Goal: Transaction & Acquisition: Download file/media

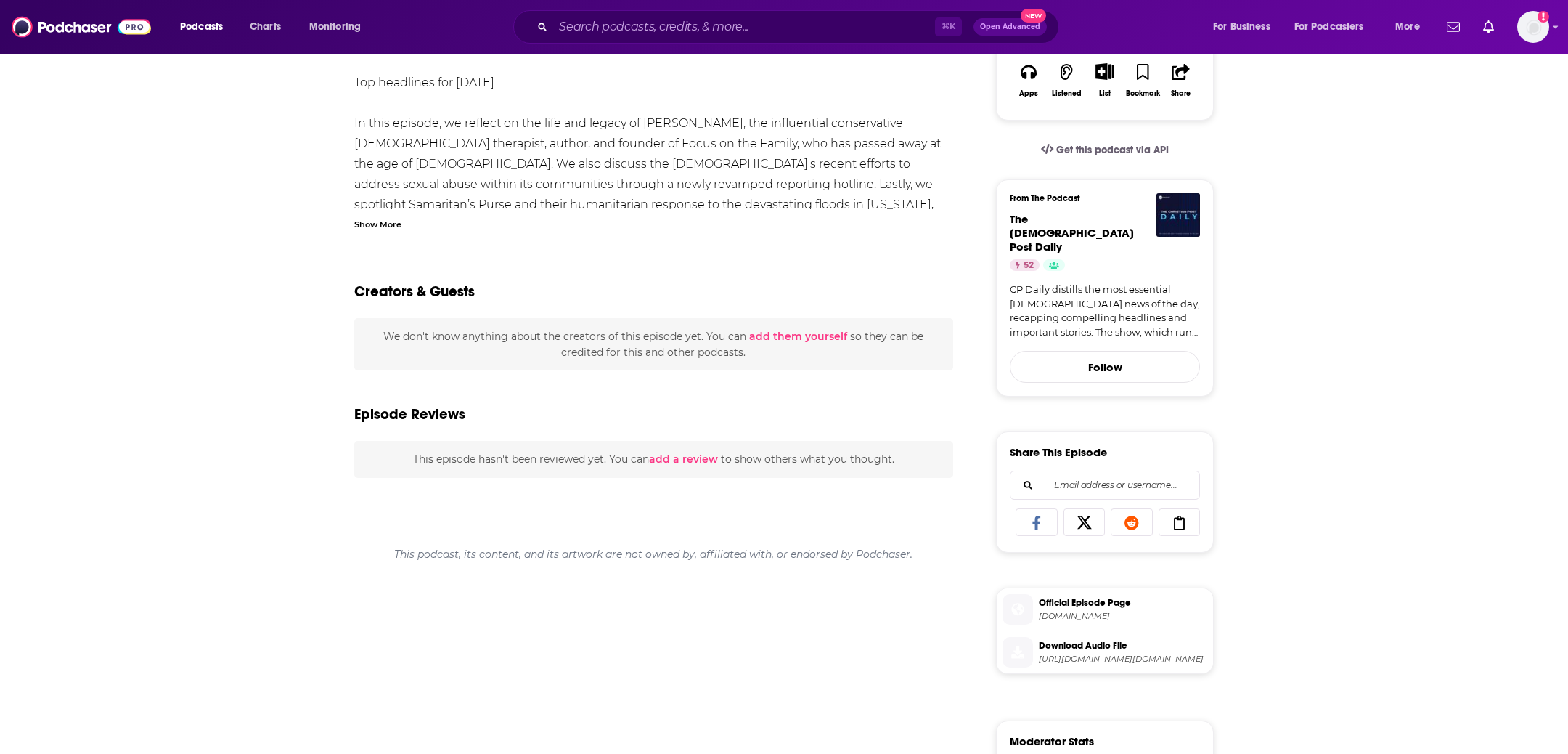
scroll to position [268, 0]
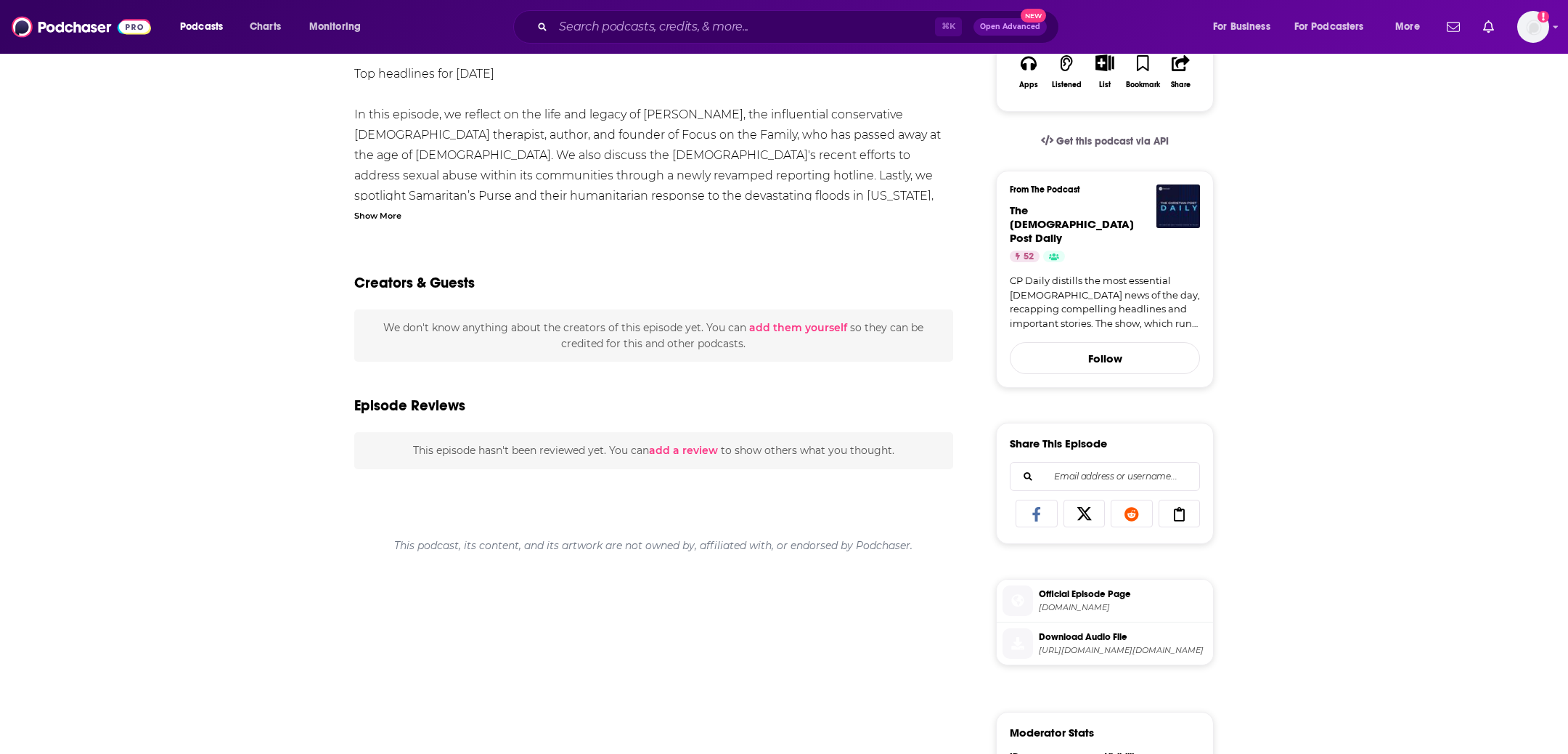
click at [1082, 631] on span "Download Audio File" at bounding box center [1123, 637] width 169 height 13
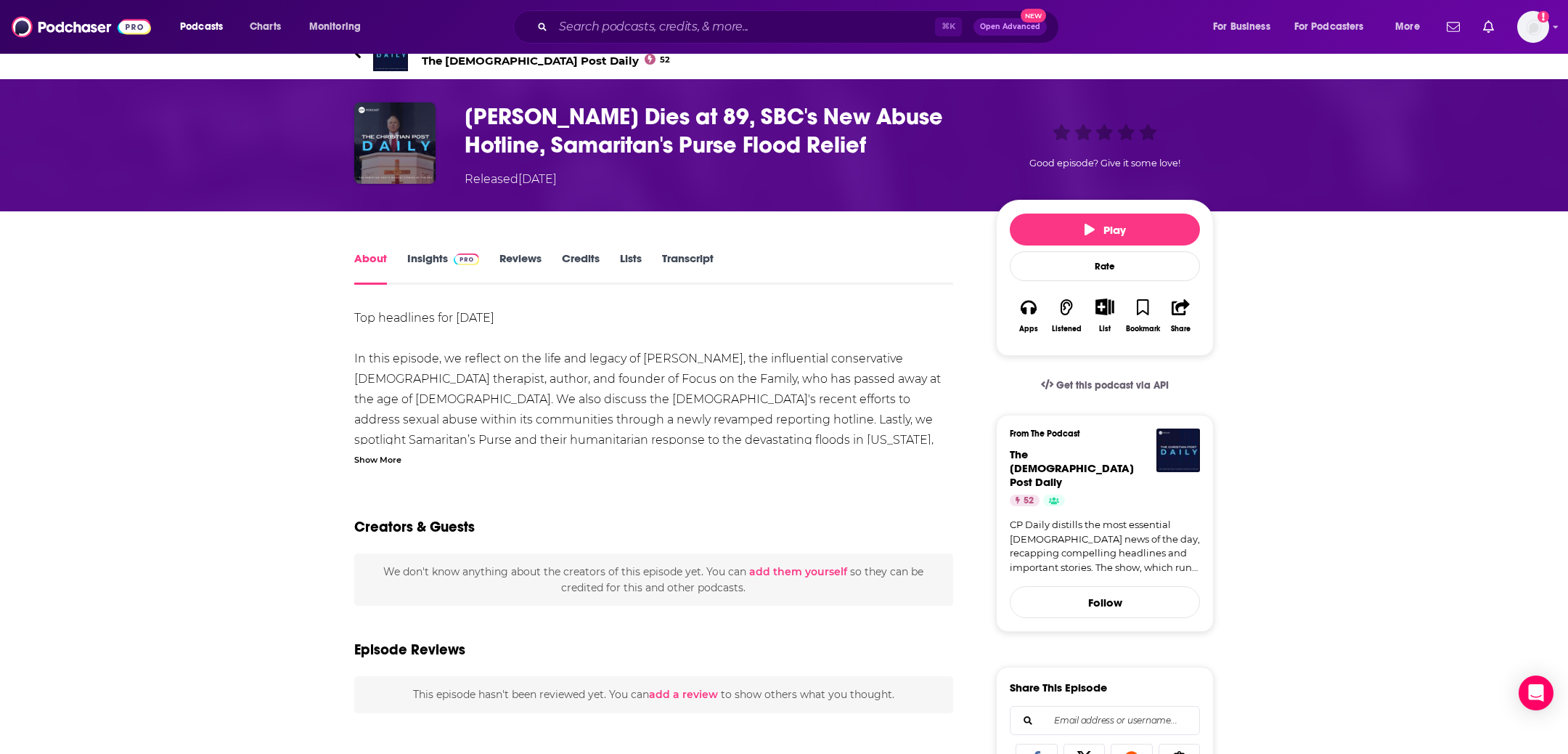
scroll to position [0, 0]
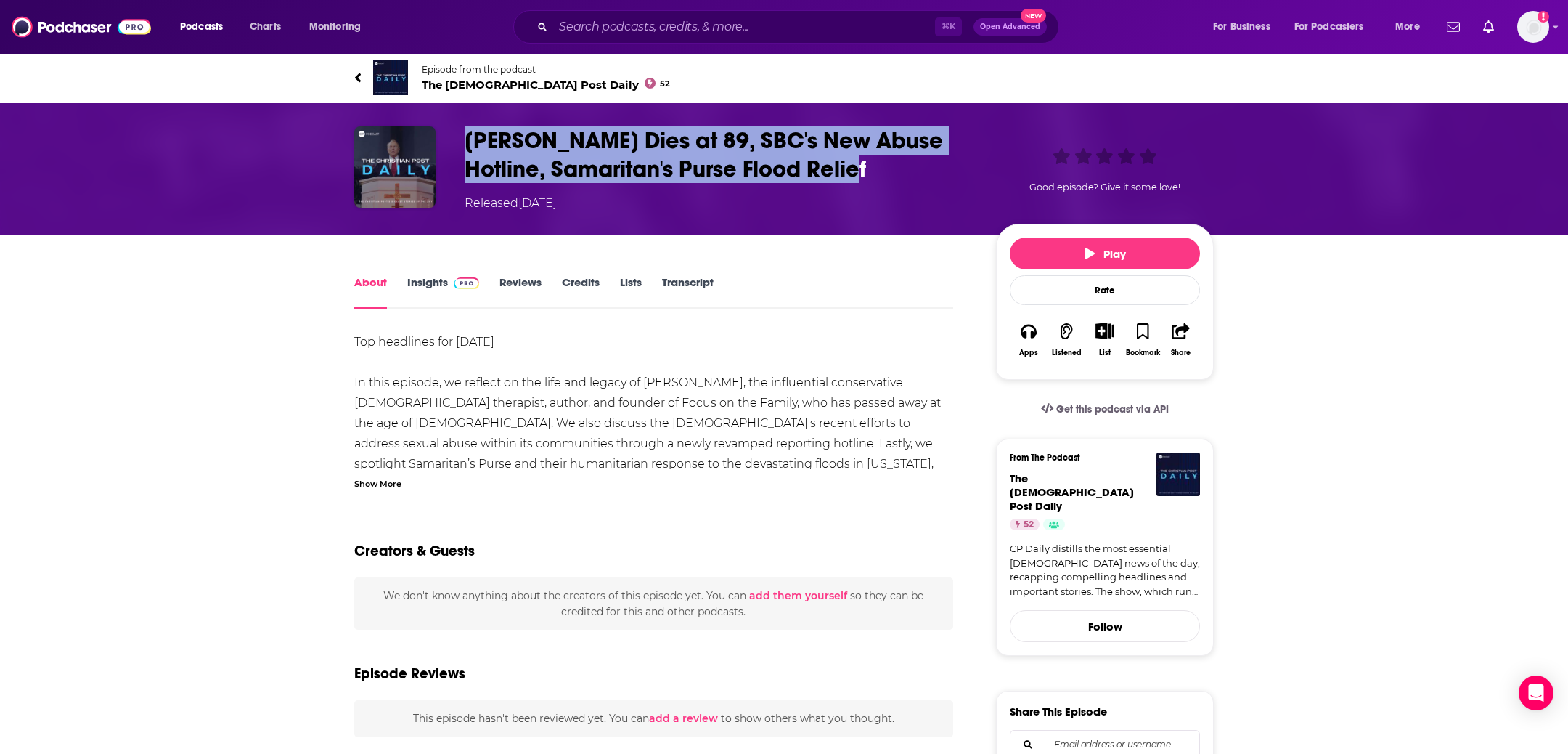
drag, startPoint x: 908, startPoint y: 166, endPoint x: 456, endPoint y: 141, distance: 452.7
click at [456, 141] on div "James Dobson Dies at 89, SBC's New Abuse Hotline, Samaritan's Purse Flood Relie…" at bounding box center [784, 169] width 860 height 85
copy h1 "James Dobson Dies at 89, SBC's New Abuse Hotline, Samaritan's Purse Flood Relief"
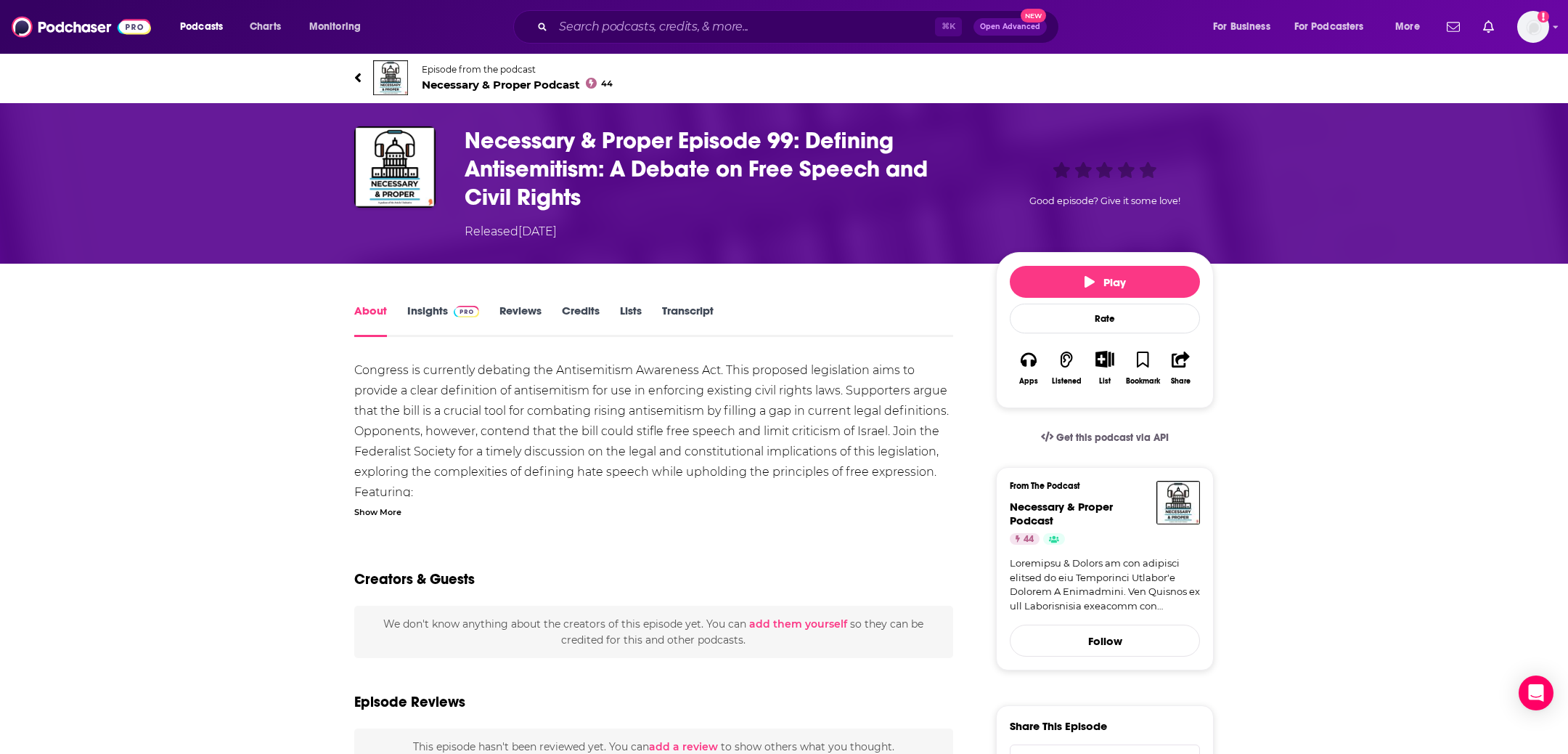
click at [691, 304] on link "Transcript" at bounding box center [688, 320] width 52 height 33
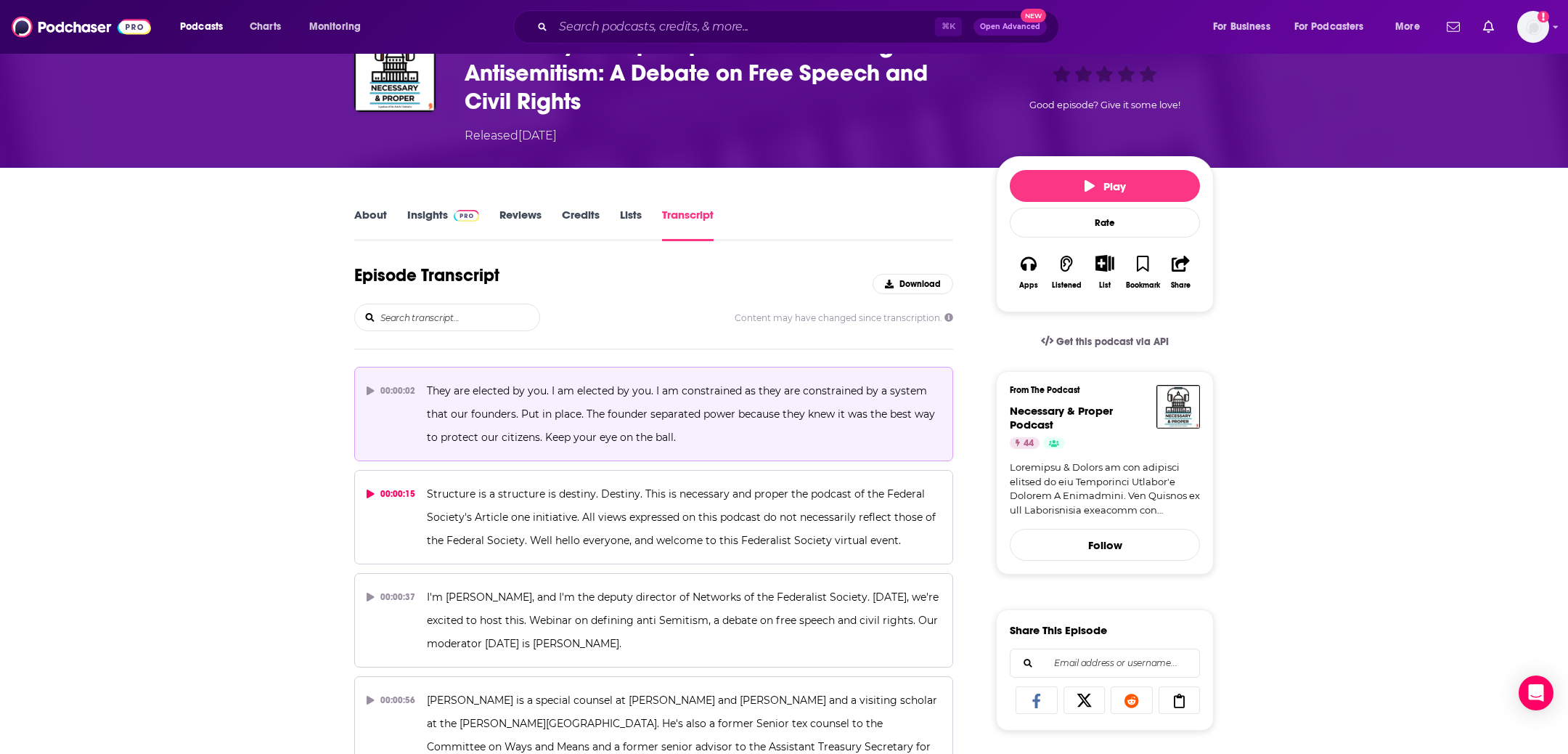
scroll to position [1431, 0]
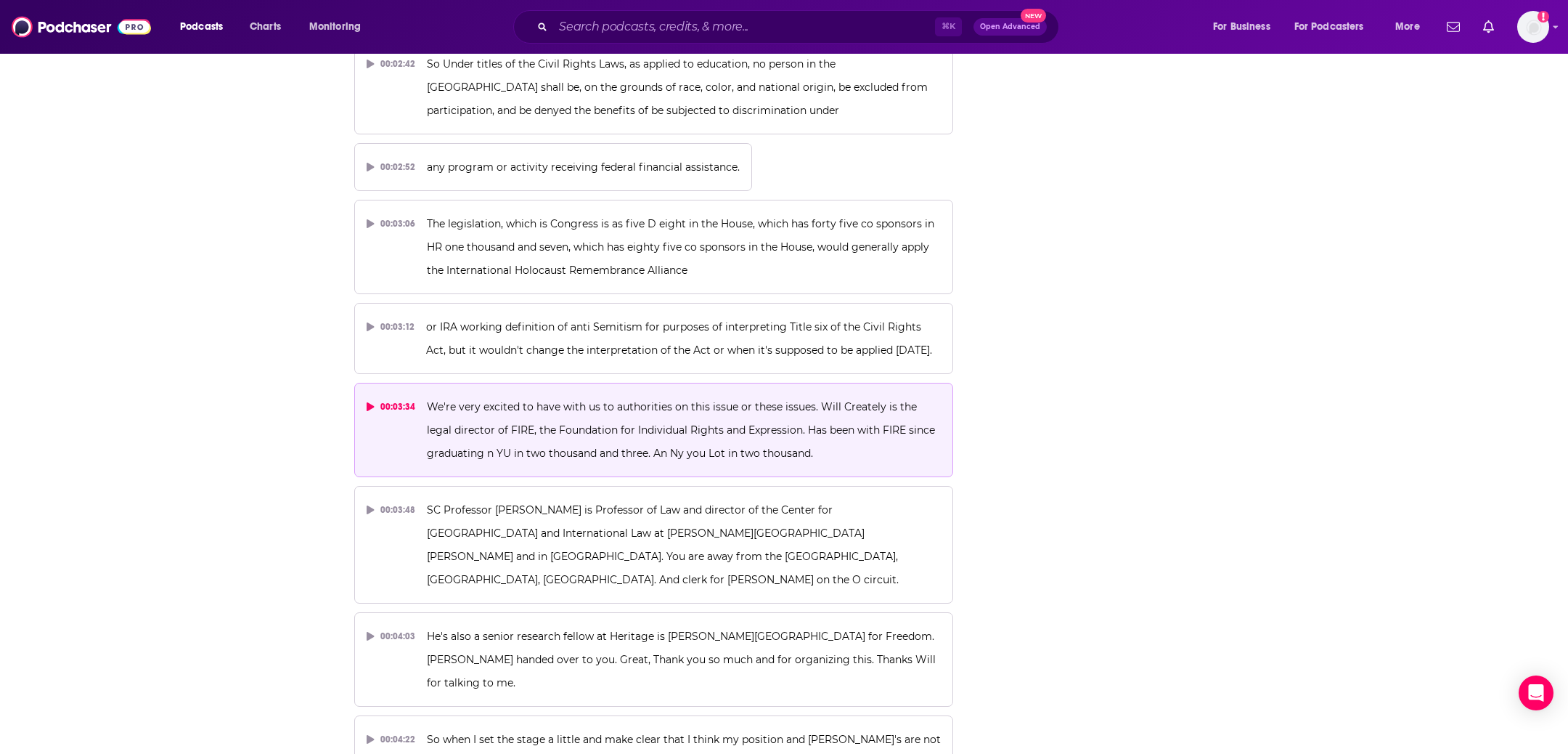
click at [401, 395] on div "00:03:34" at bounding box center [390, 406] width 48 height 23
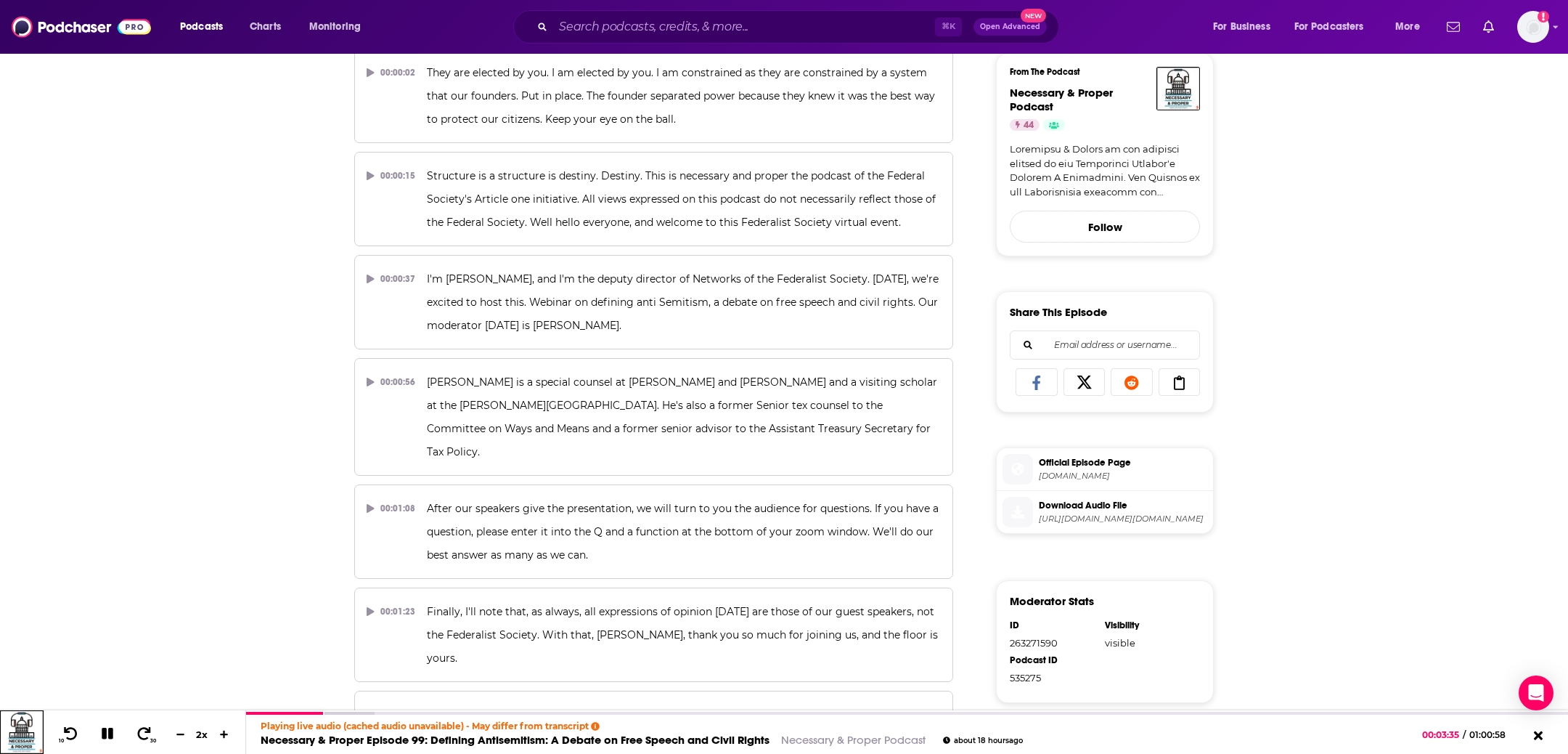
scroll to position [0, 0]
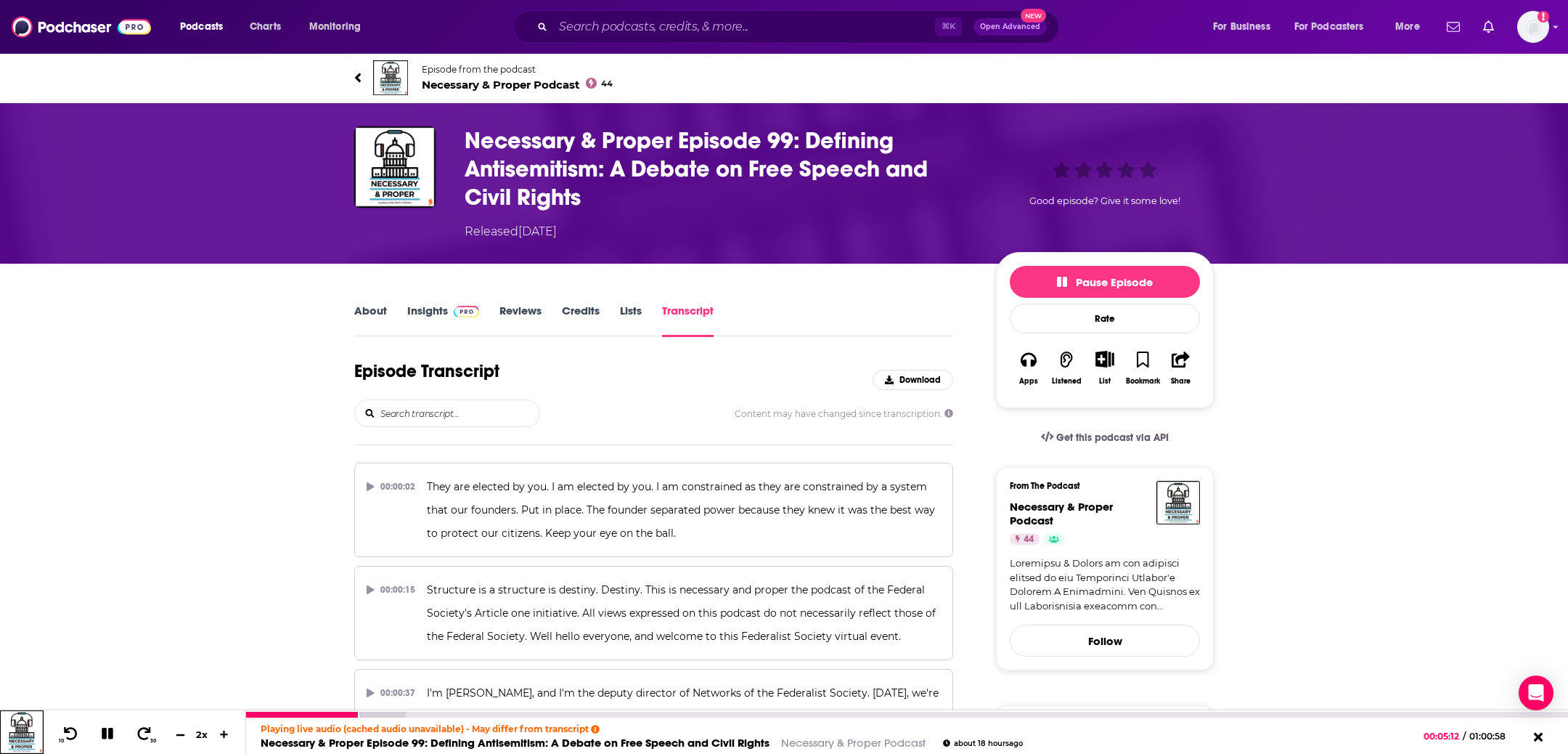
click at [186, 729] on button at bounding box center [179, 735] width 22 height 14
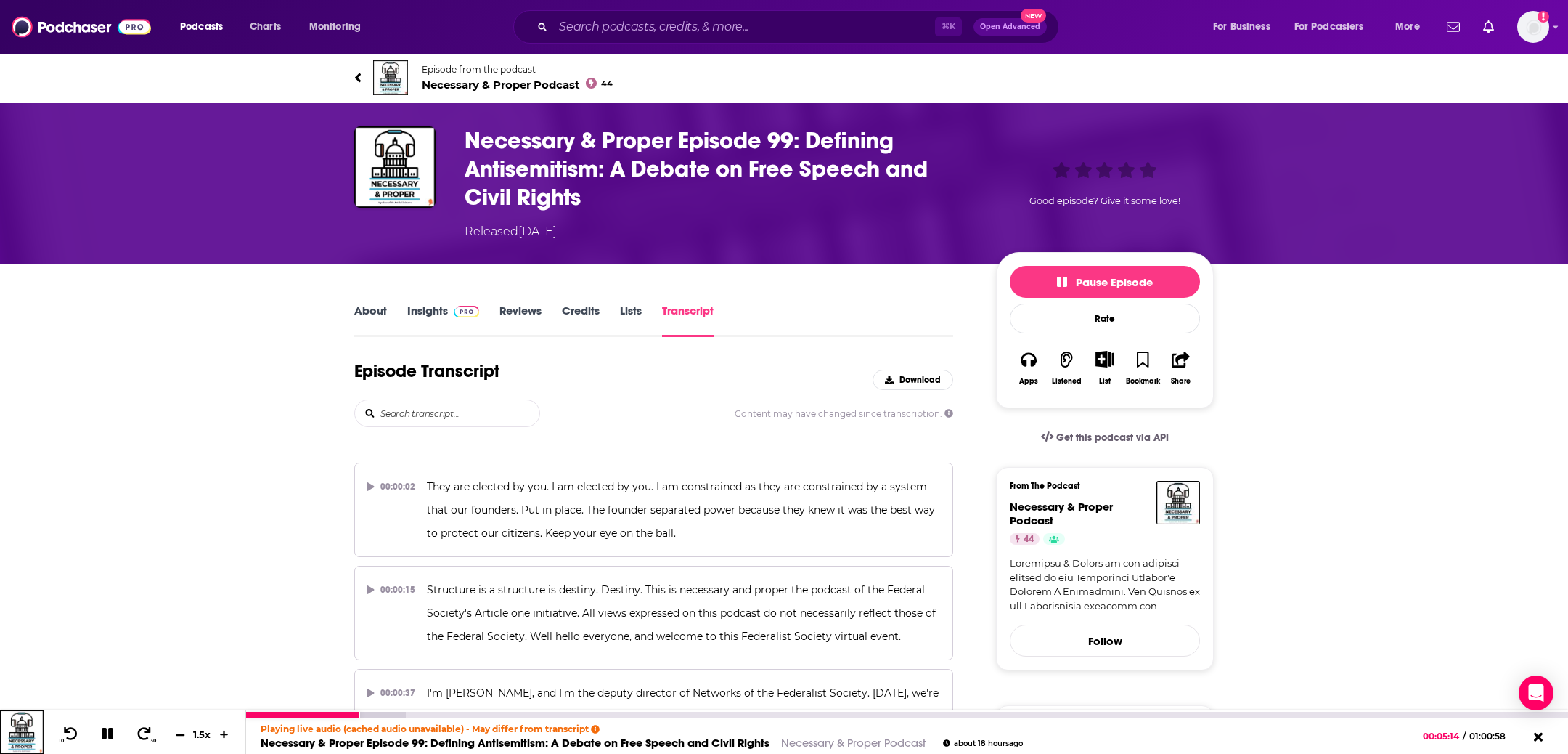
click at [186, 729] on button at bounding box center [179, 735] width 22 height 14
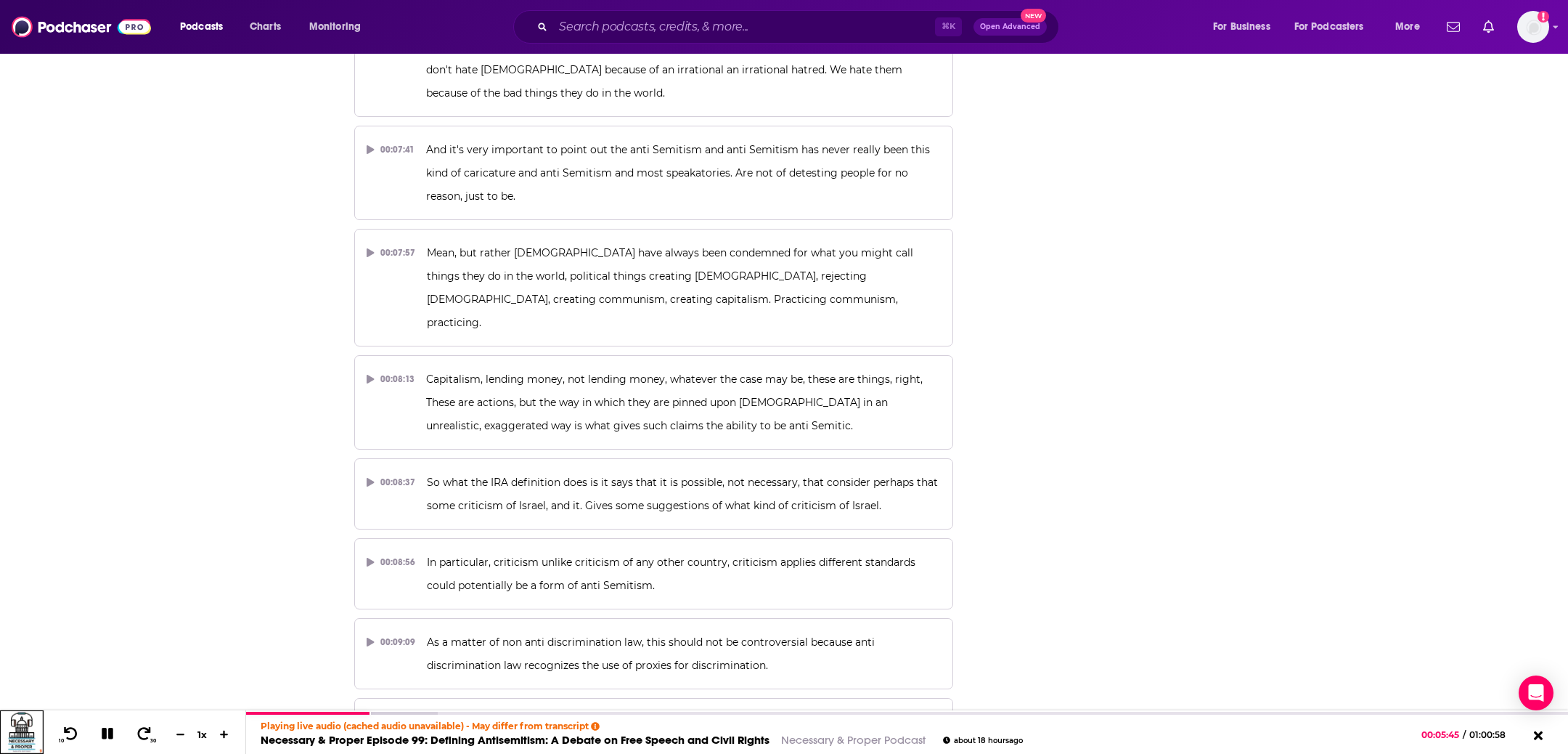
scroll to position [361, 0]
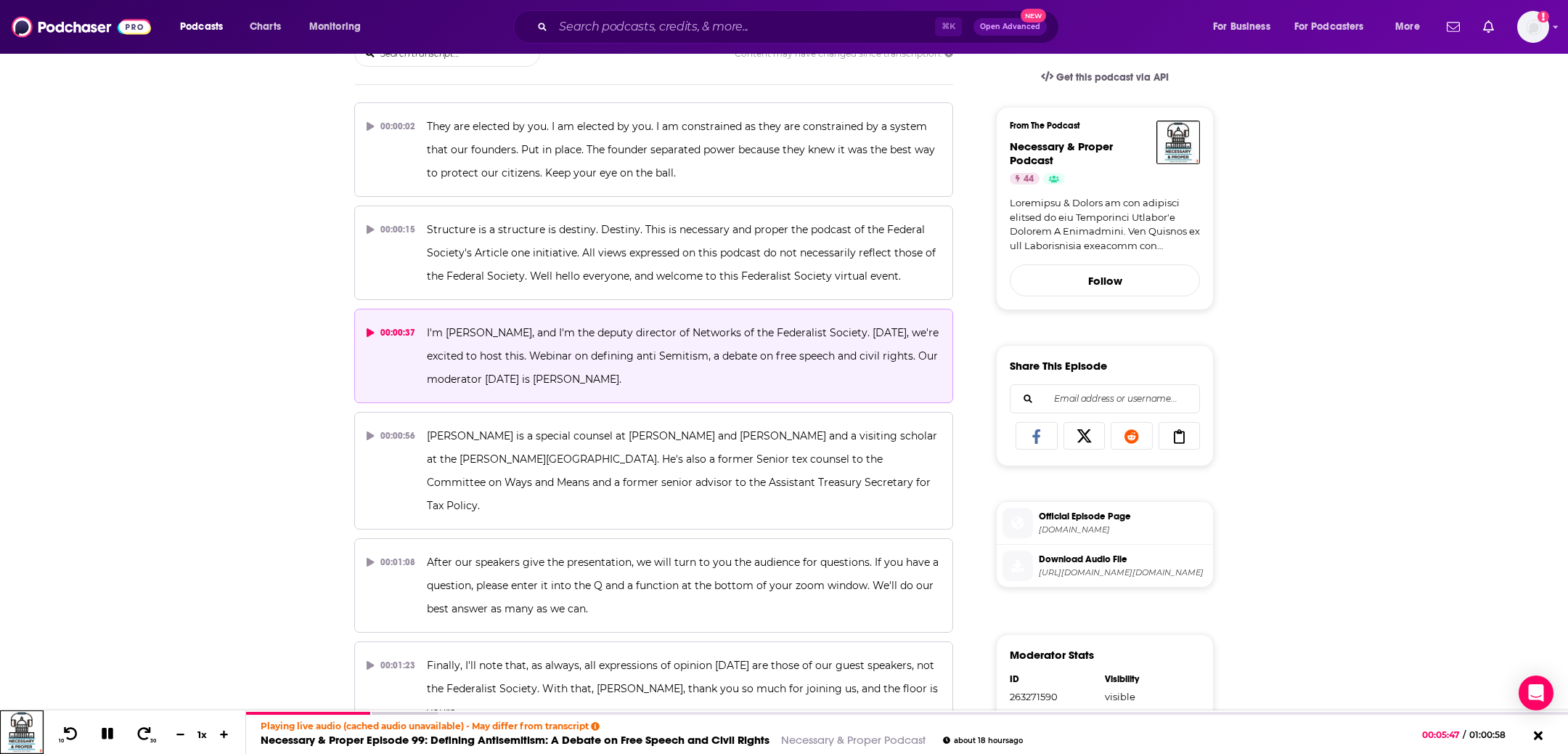
click at [384, 333] on div "00:00:37" at bounding box center [390, 333] width 48 height 23
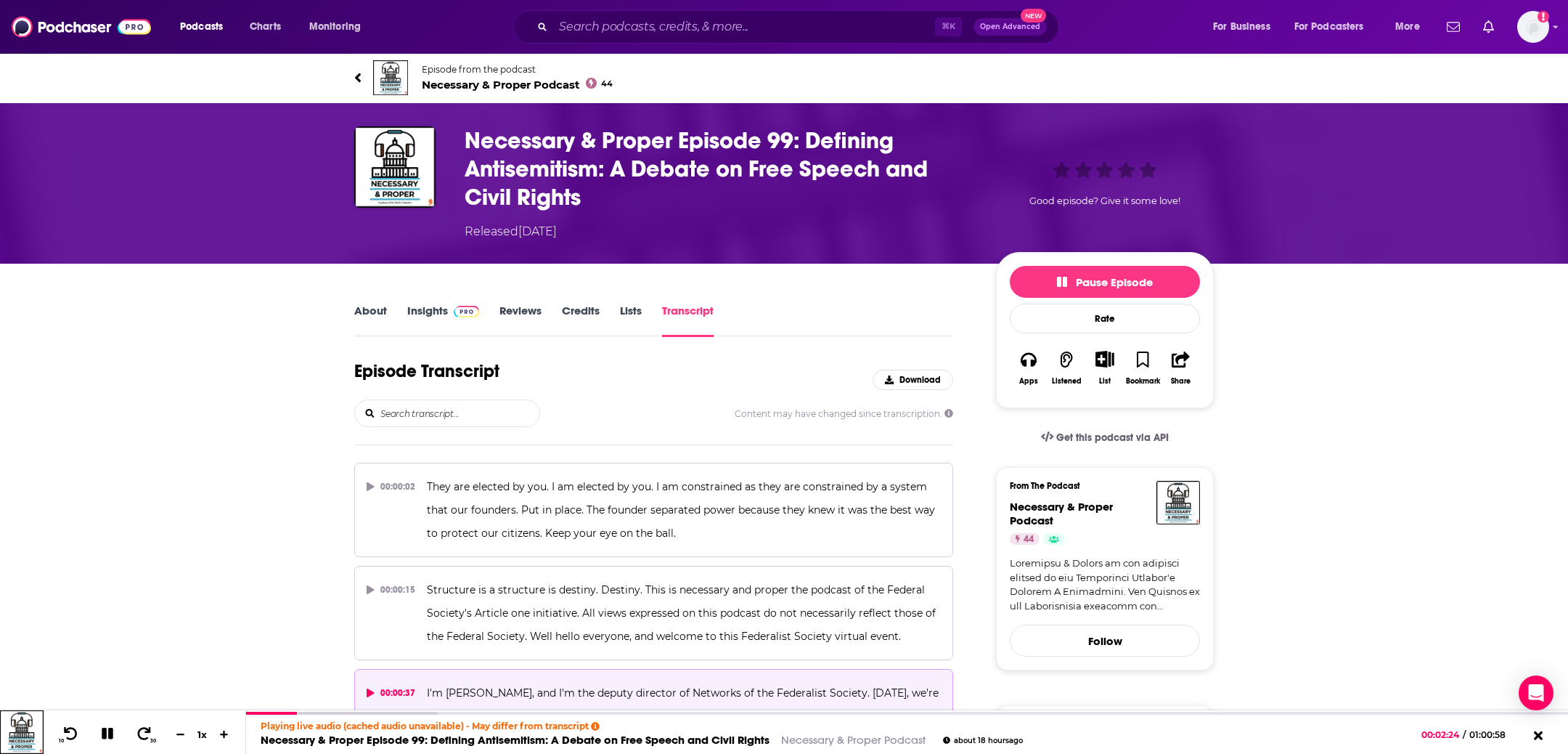
click at [606, 186] on h3 "Necessary & Proper Episode 99: Defining Antisemitism: A Debate on Free Speech a…" at bounding box center [718, 169] width 508 height 85
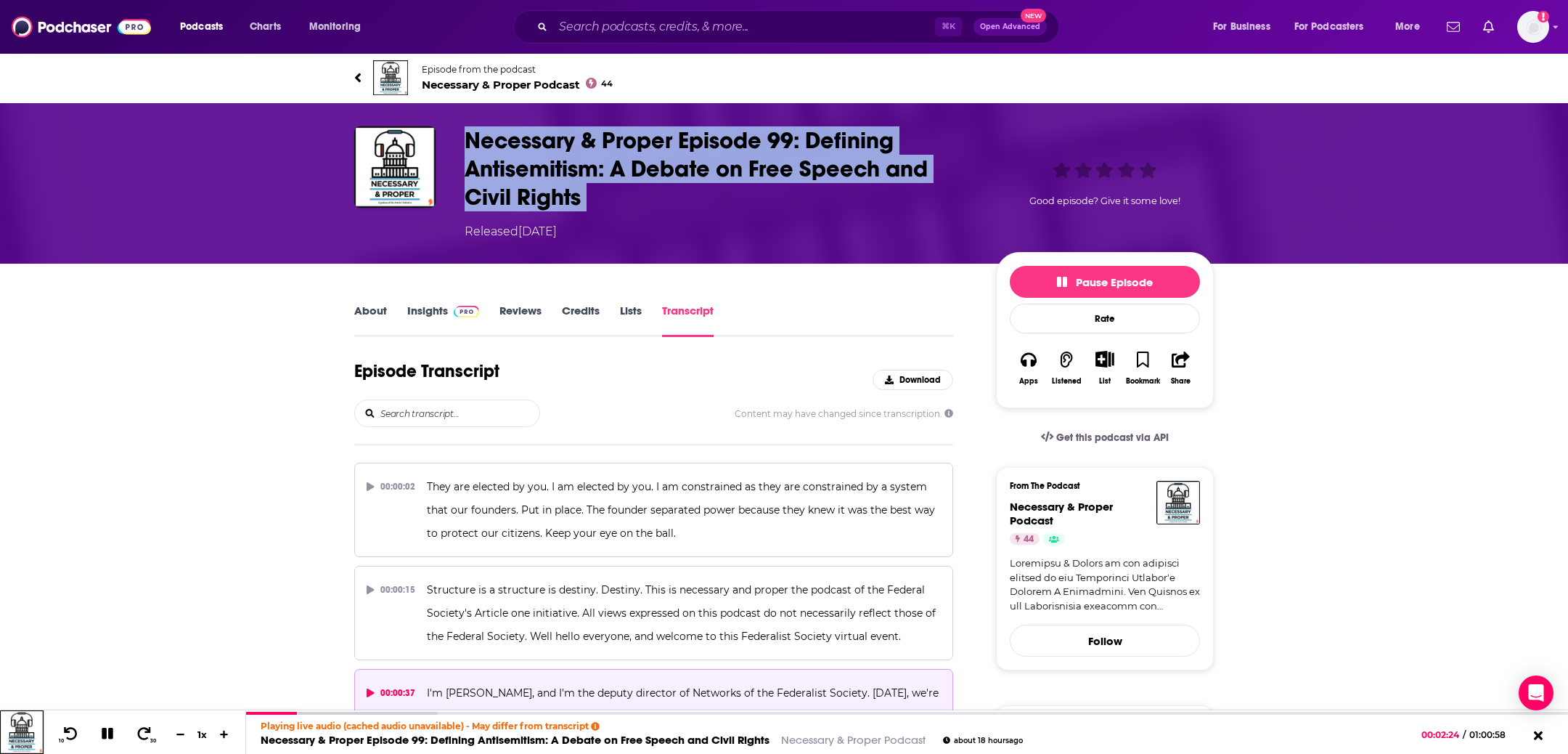
click at [606, 186] on h3 "Necessary & Proper Episode 99: Defining Antisemitism: A Debate on Free Speech a…" at bounding box center [718, 169] width 508 height 85
copy h3 "Necessary & Proper Episode 99: Defining Antisemitism: A Debate on Free Speech a…"
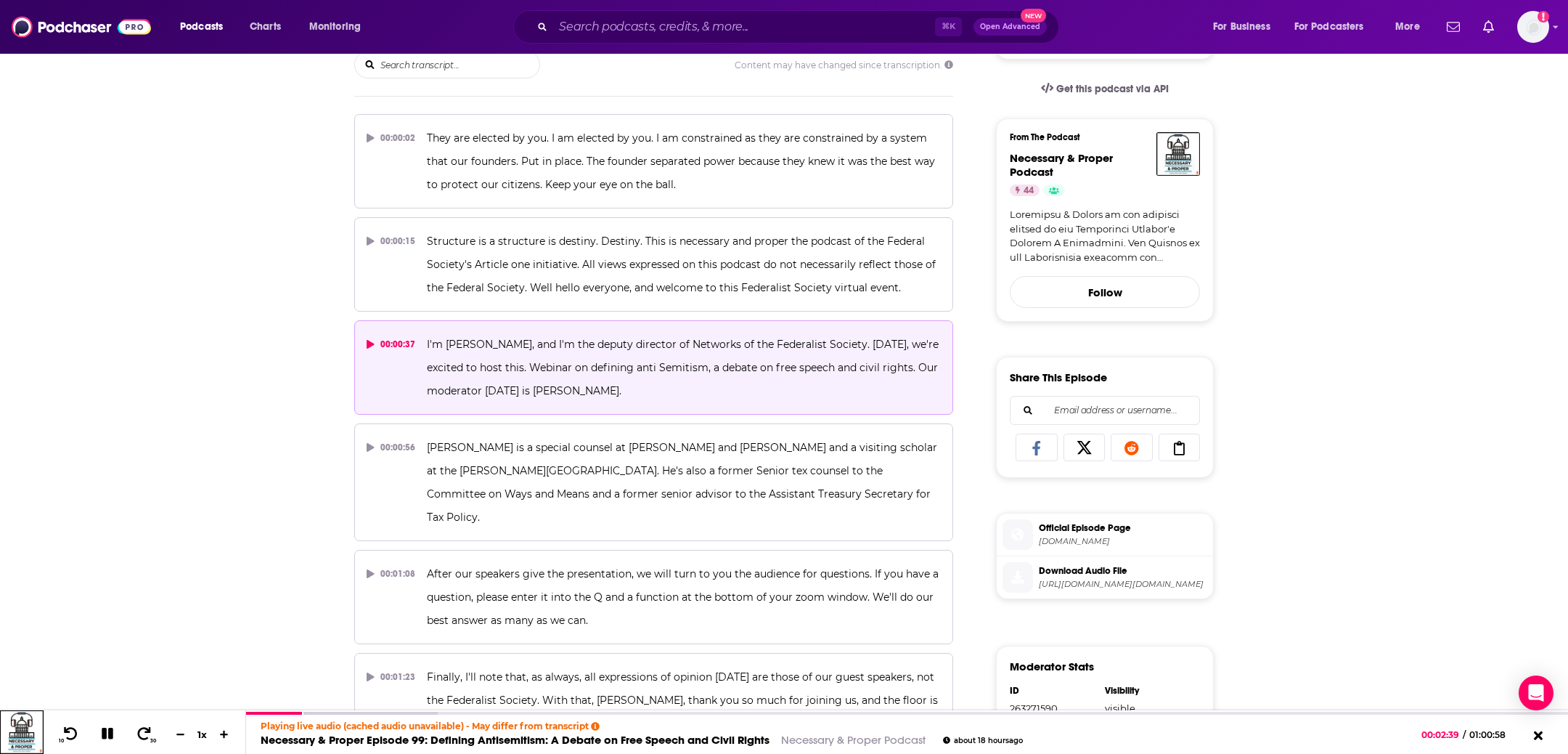
scroll to position [436, 0]
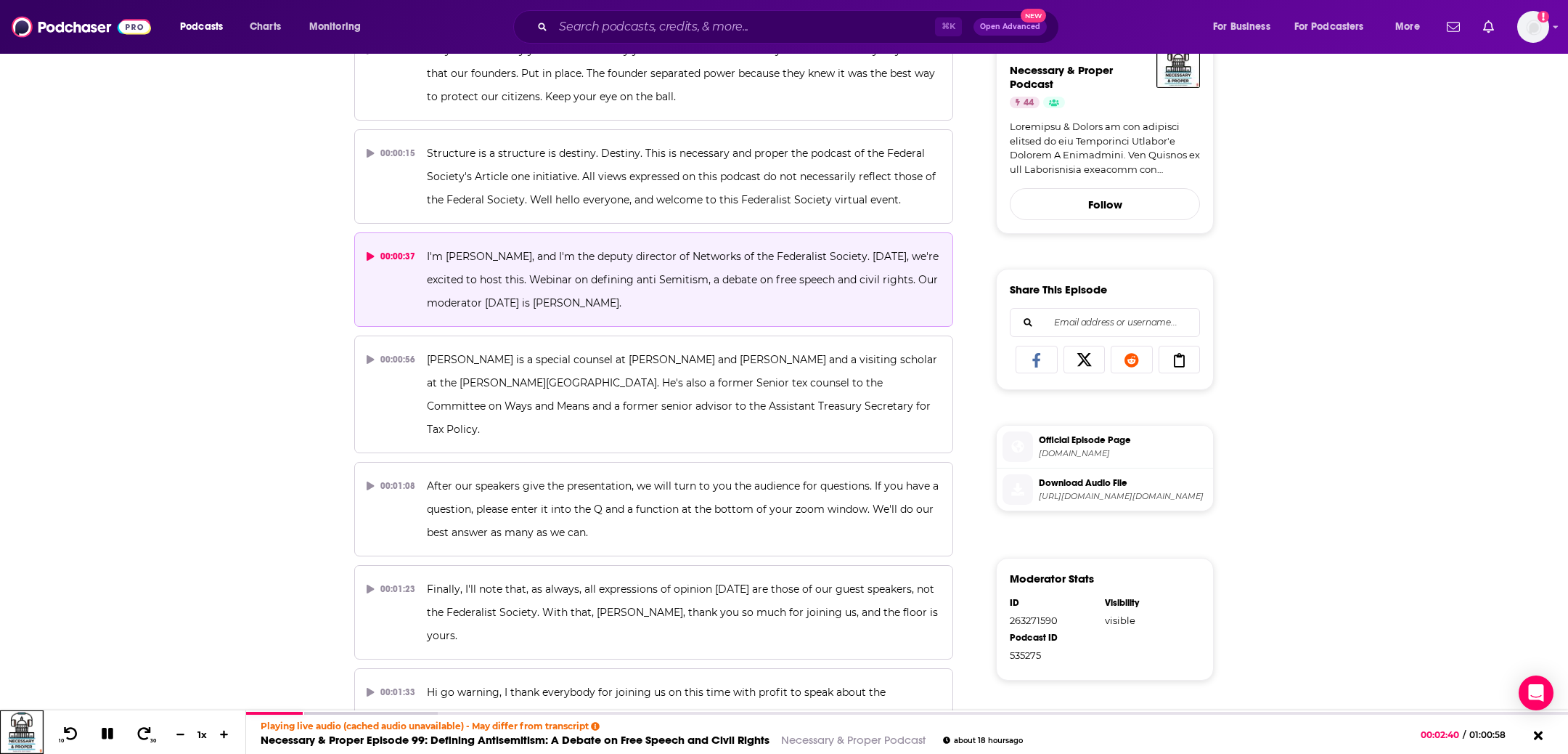
click at [1102, 487] on span "Download Audio File https://dts.podtrac.com/redirect.mp3/api.spreaker.com/downl…" at bounding box center [1120, 488] width 174 height 29
click at [116, 737] on button at bounding box center [107, 735] width 26 height 18
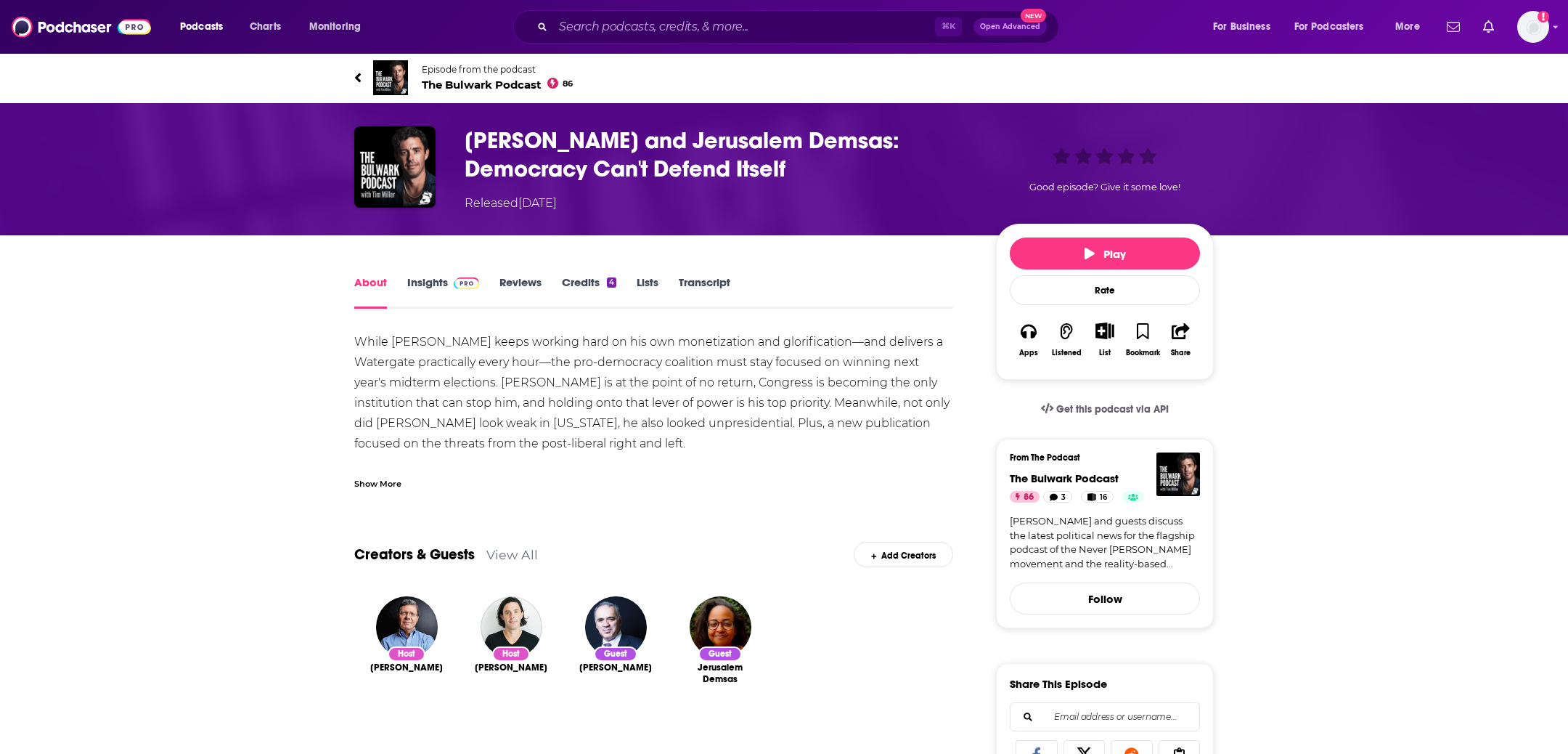
click at [815, 159] on h1 "[PERSON_NAME] and Jerusalem Demsas: Democracy Can't Defend Itself" at bounding box center [718, 155] width 508 height 56
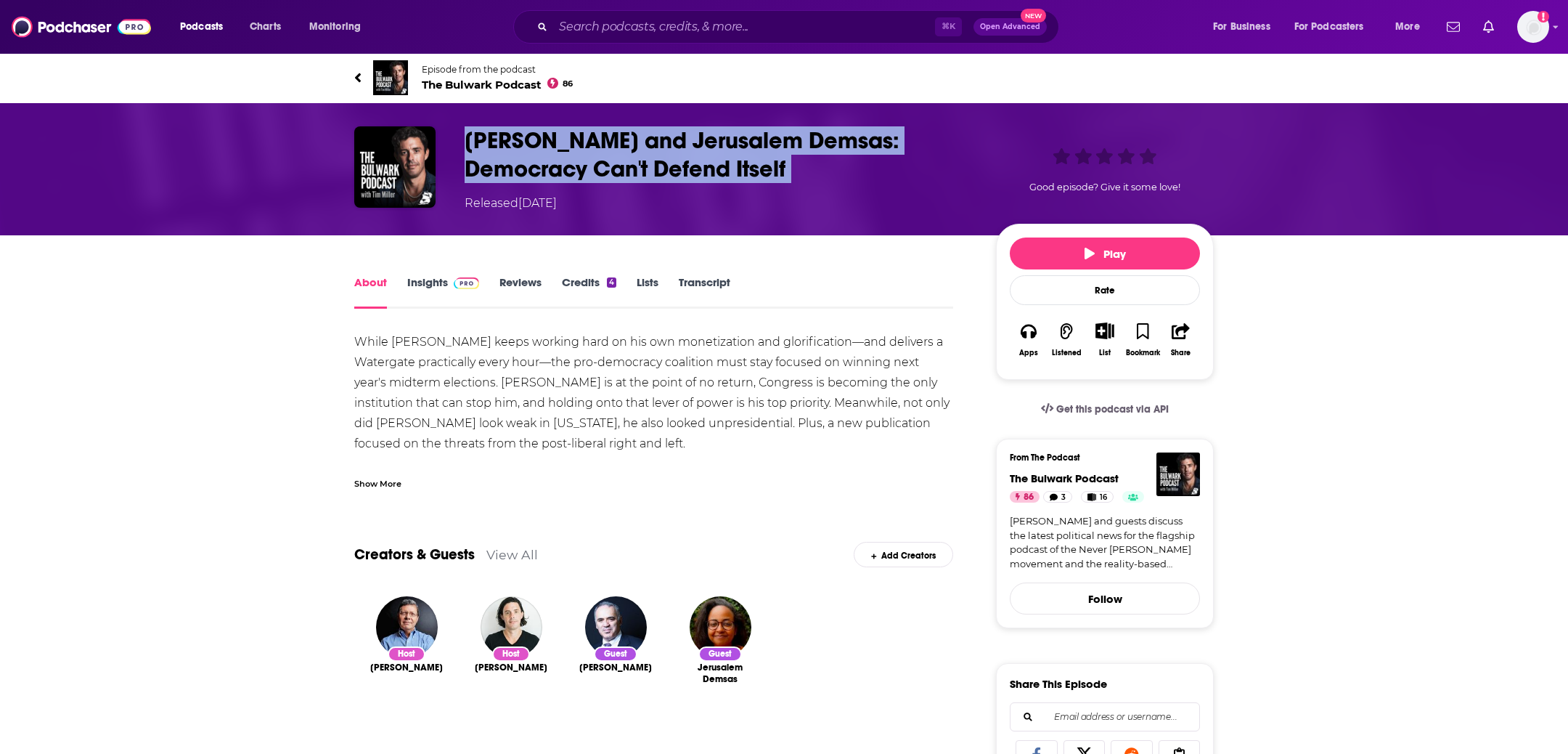
click at [815, 159] on h1 "[PERSON_NAME] and Jerusalem Demsas: Democracy Can't Defend Itself" at bounding box center [718, 155] width 508 height 56
copy h1 "[PERSON_NAME] and Jerusalem Demsas: Democracy Can't Defend Itself"
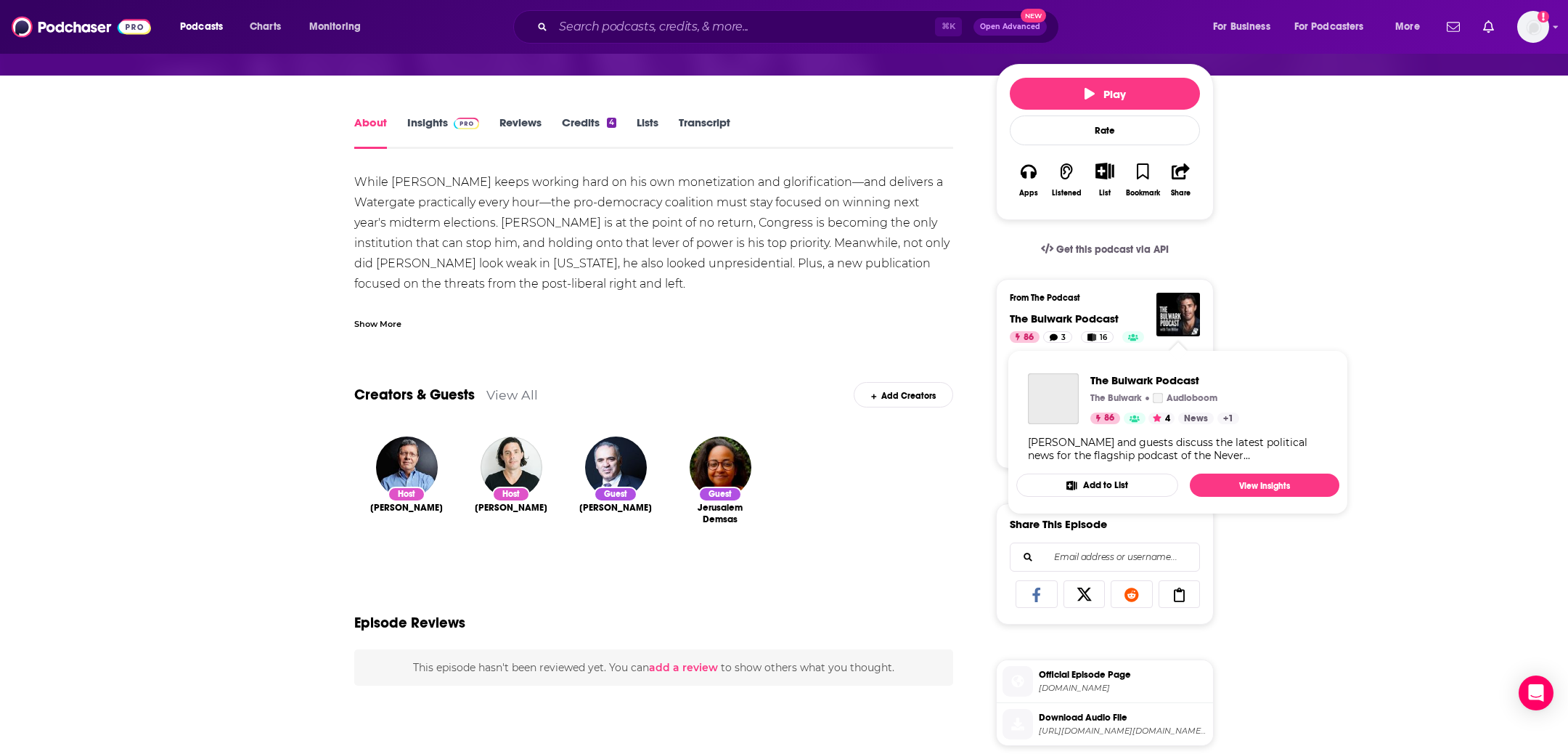
scroll to position [268, 0]
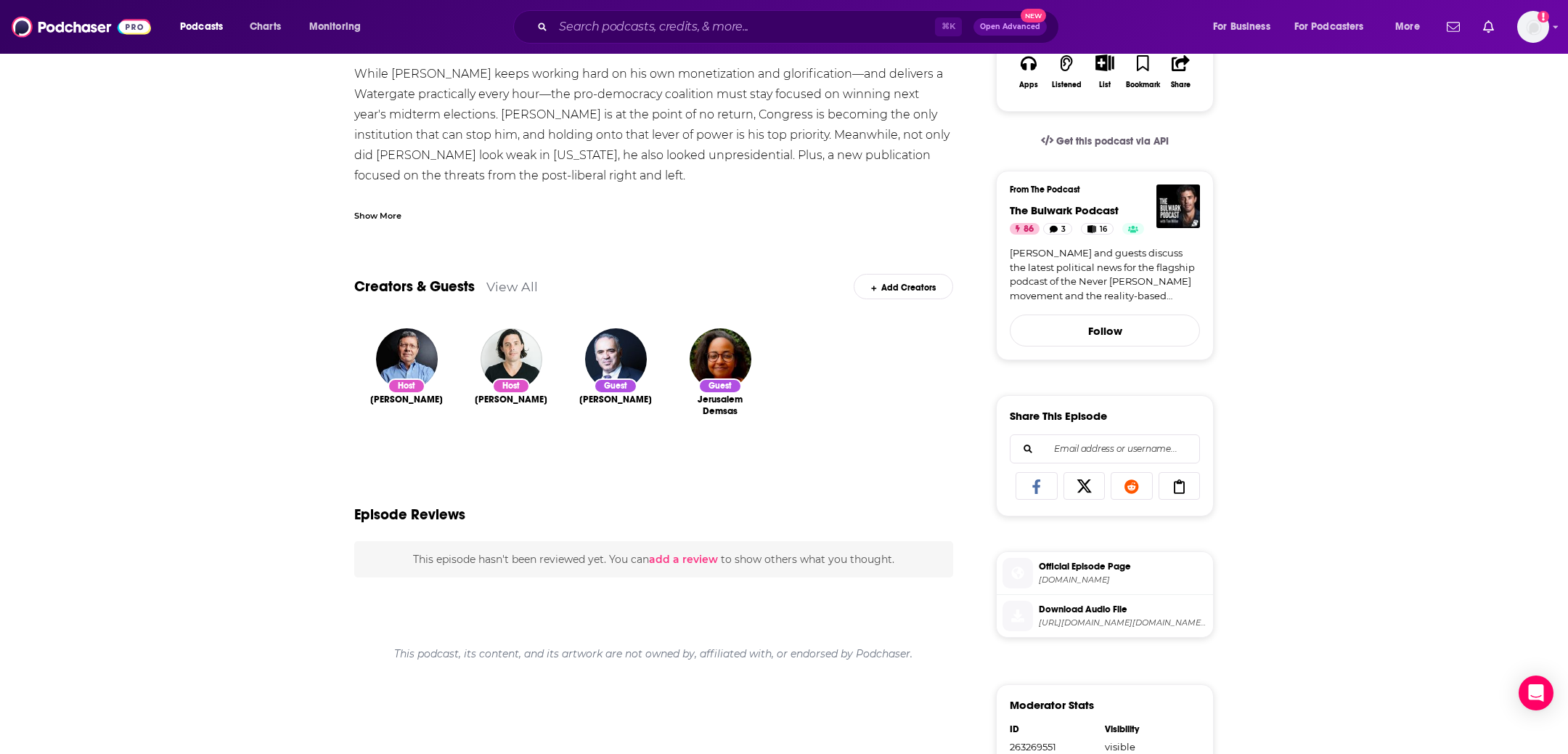
click at [1103, 611] on span "Download Audio File" at bounding box center [1123, 609] width 169 height 13
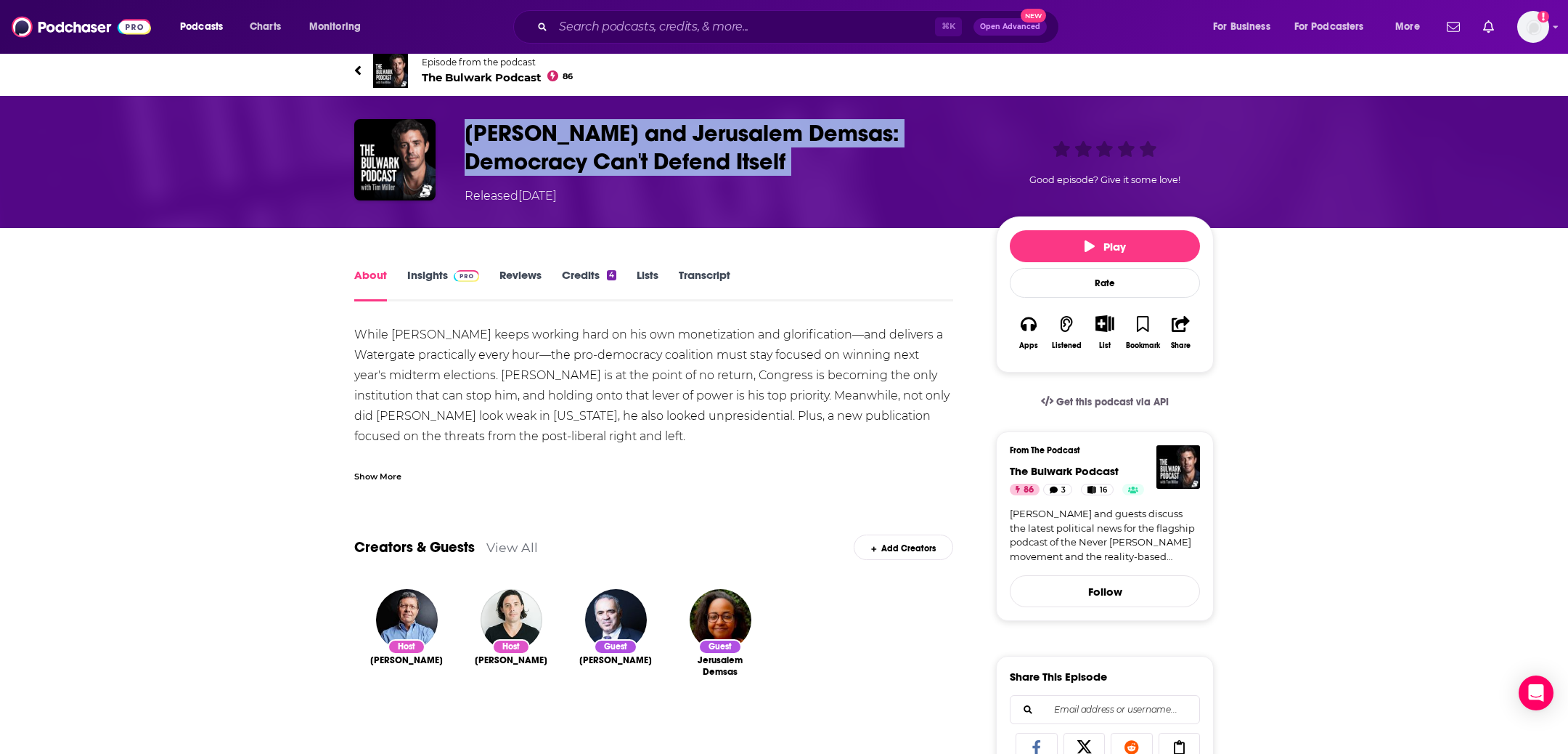
scroll to position [0, 0]
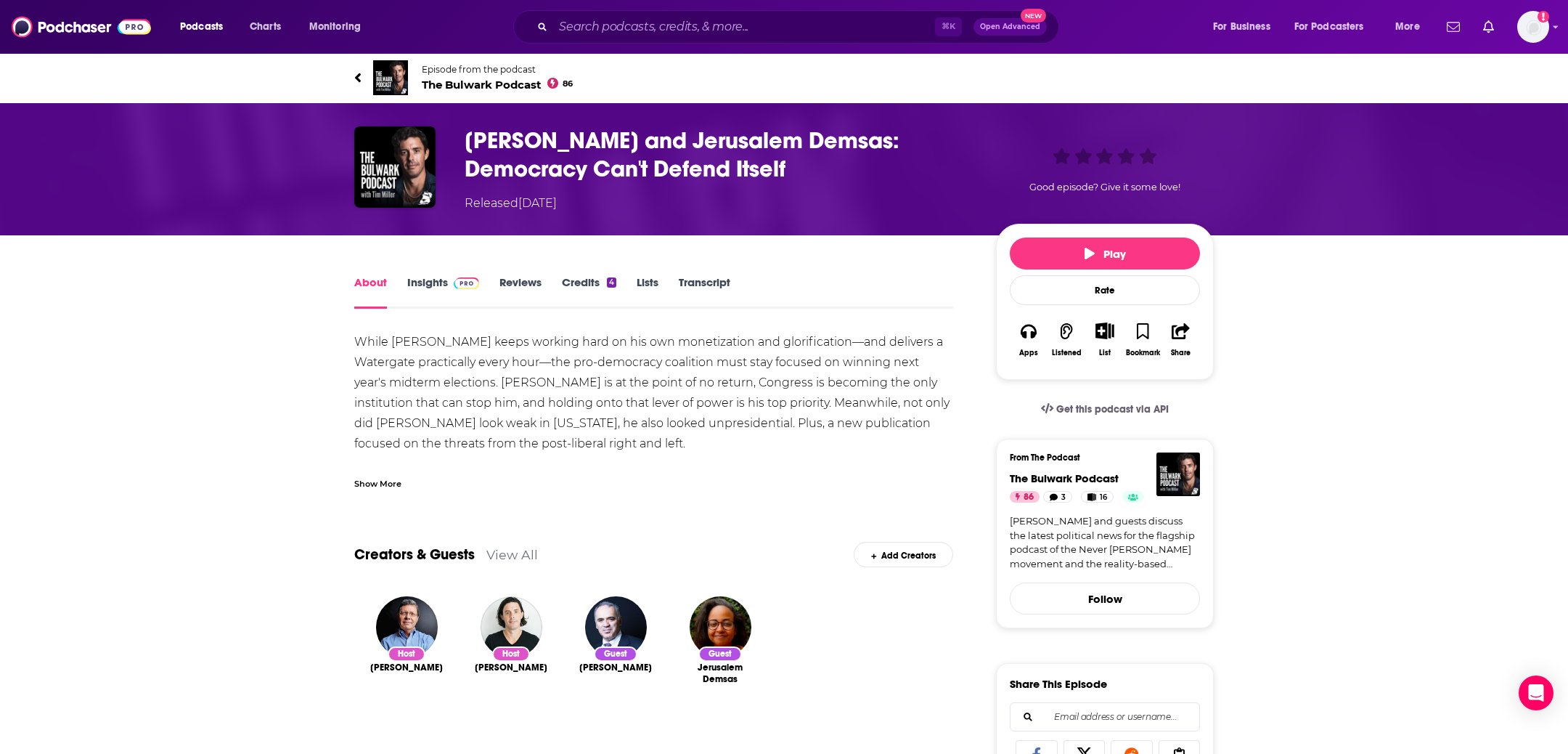
click at [704, 273] on div "About Insights Reviews Credits 4 Lists Transcript" at bounding box center [653, 290] width 599 height 35
click at [710, 290] on link "Transcript" at bounding box center [704, 292] width 52 height 33
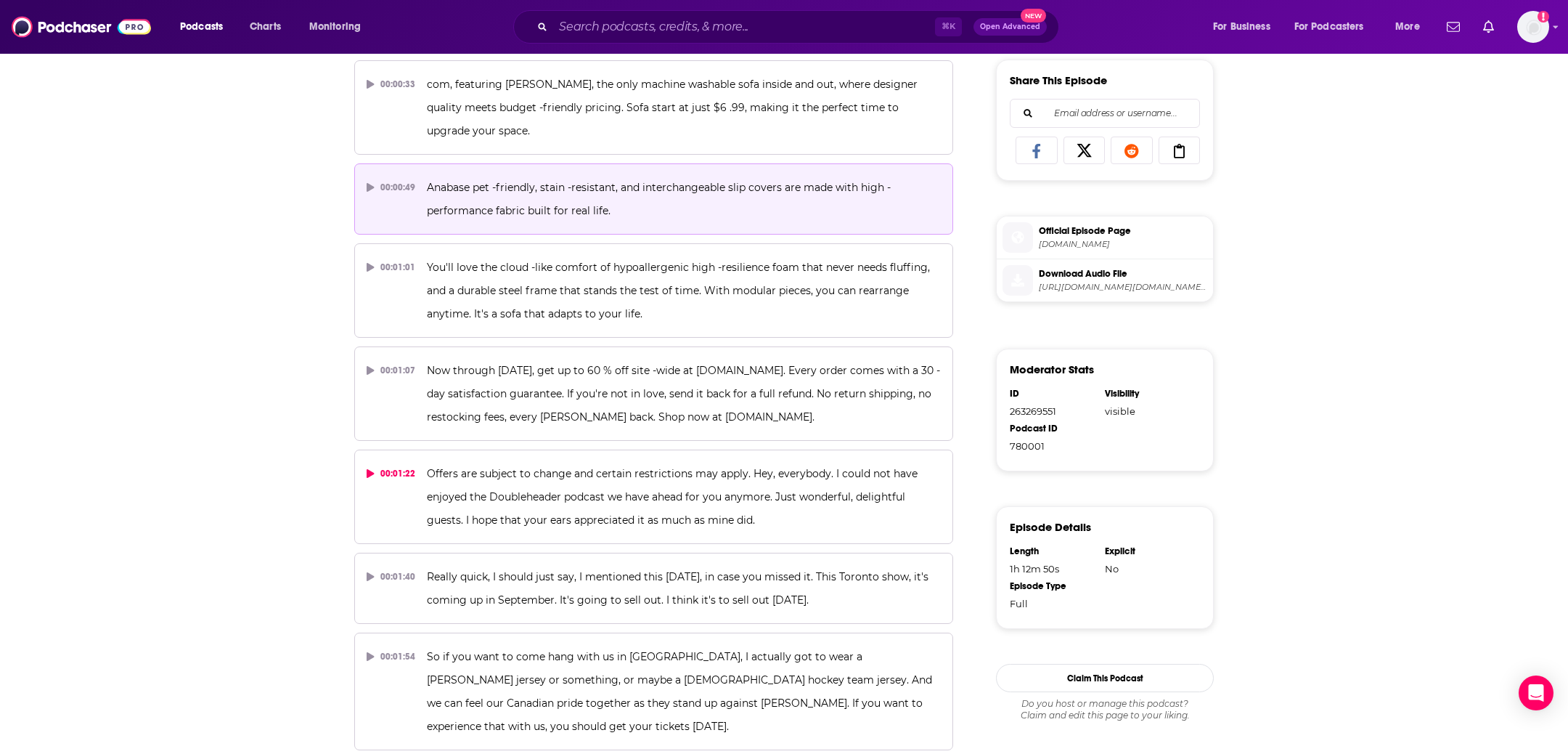
scroll to position [32105, 0]
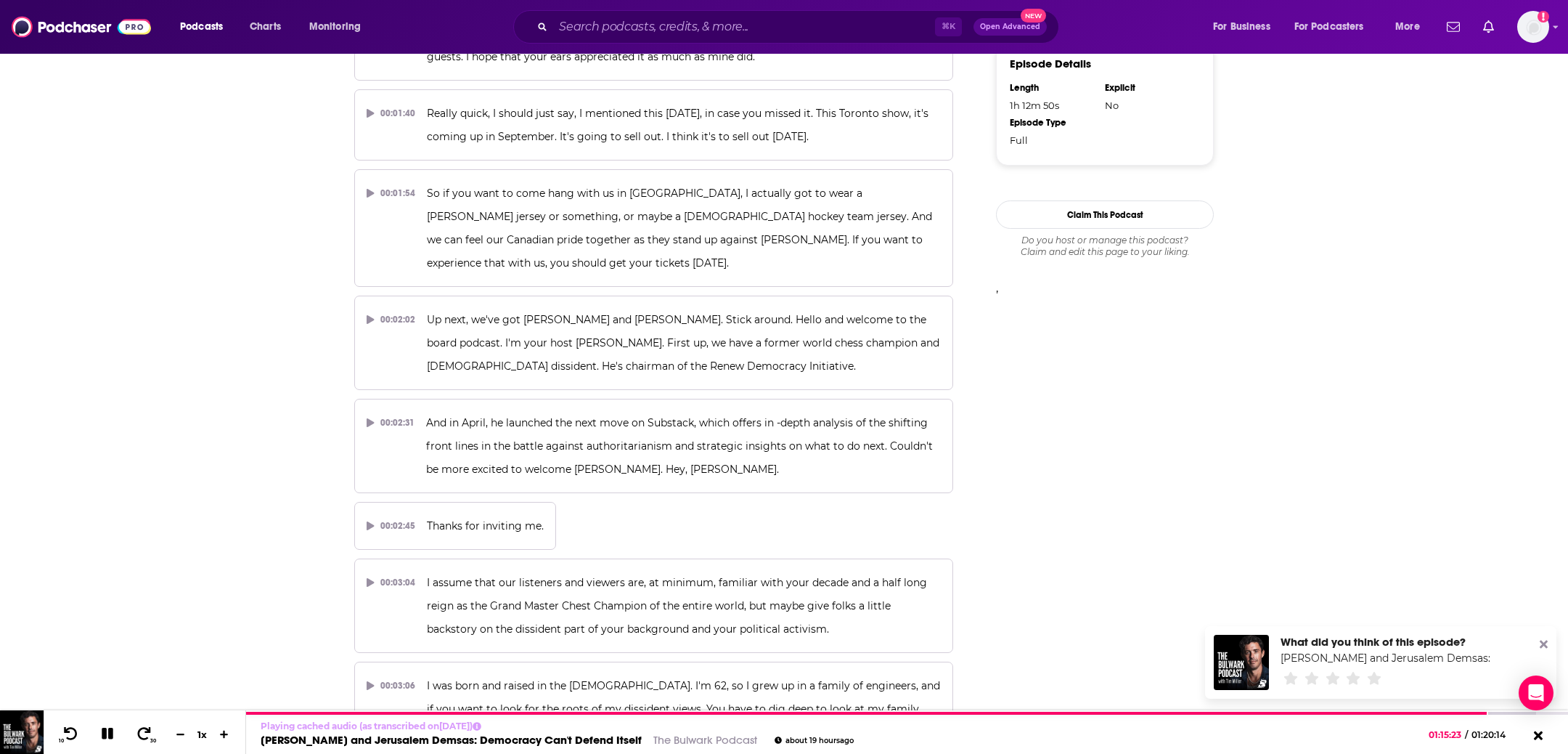
scroll to position [0, 0]
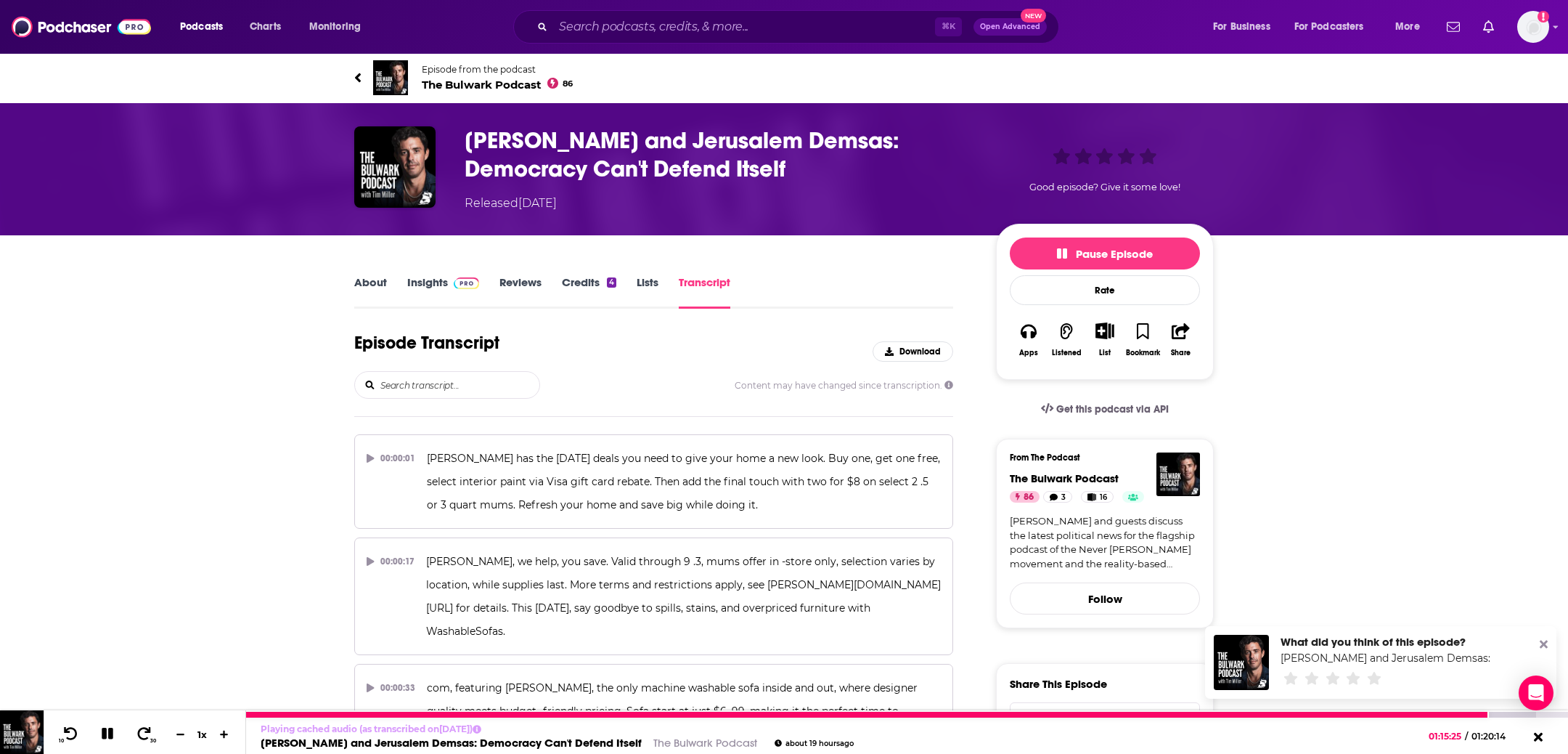
click at [103, 729] on icon at bounding box center [107, 733] width 11 height 11
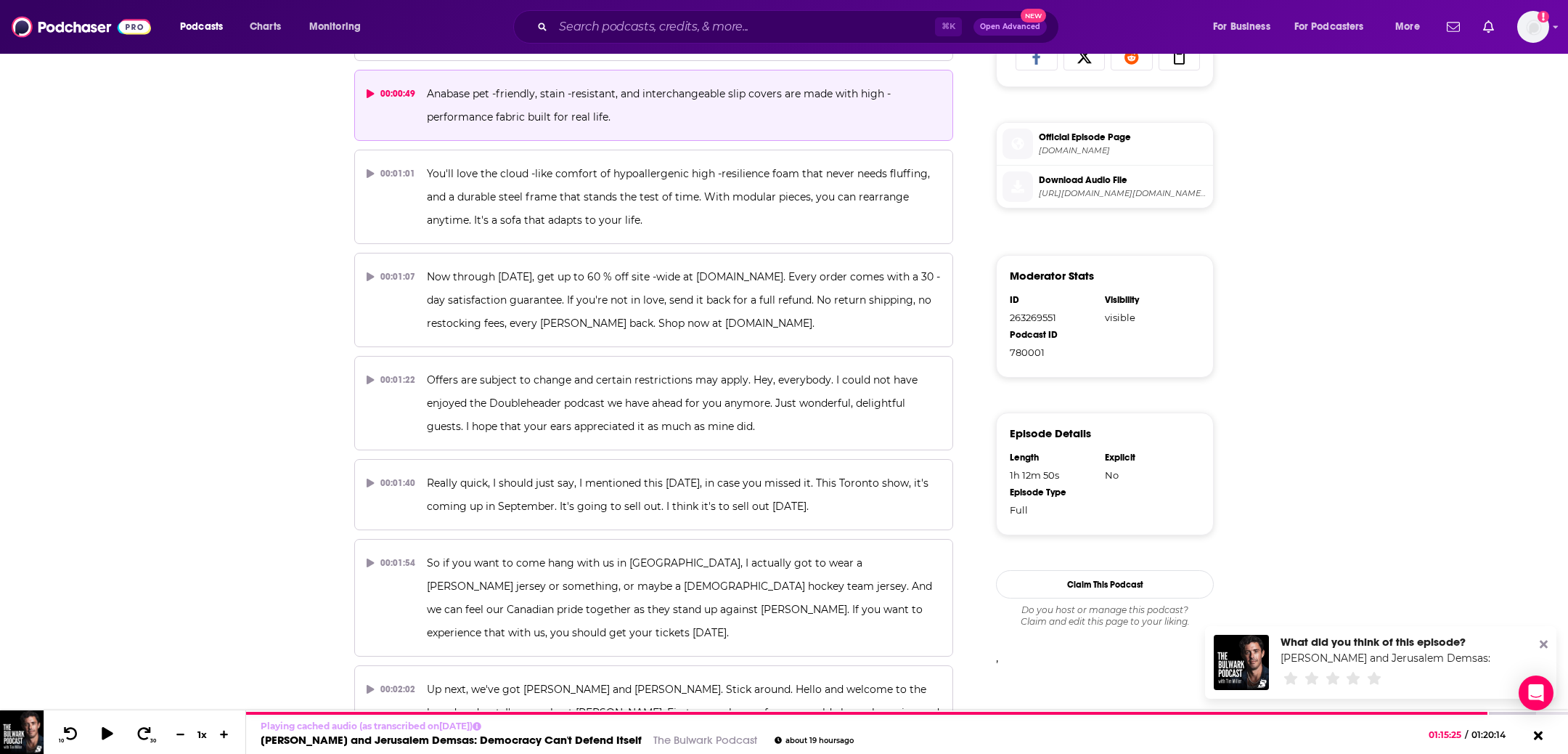
scroll to position [713, 0]
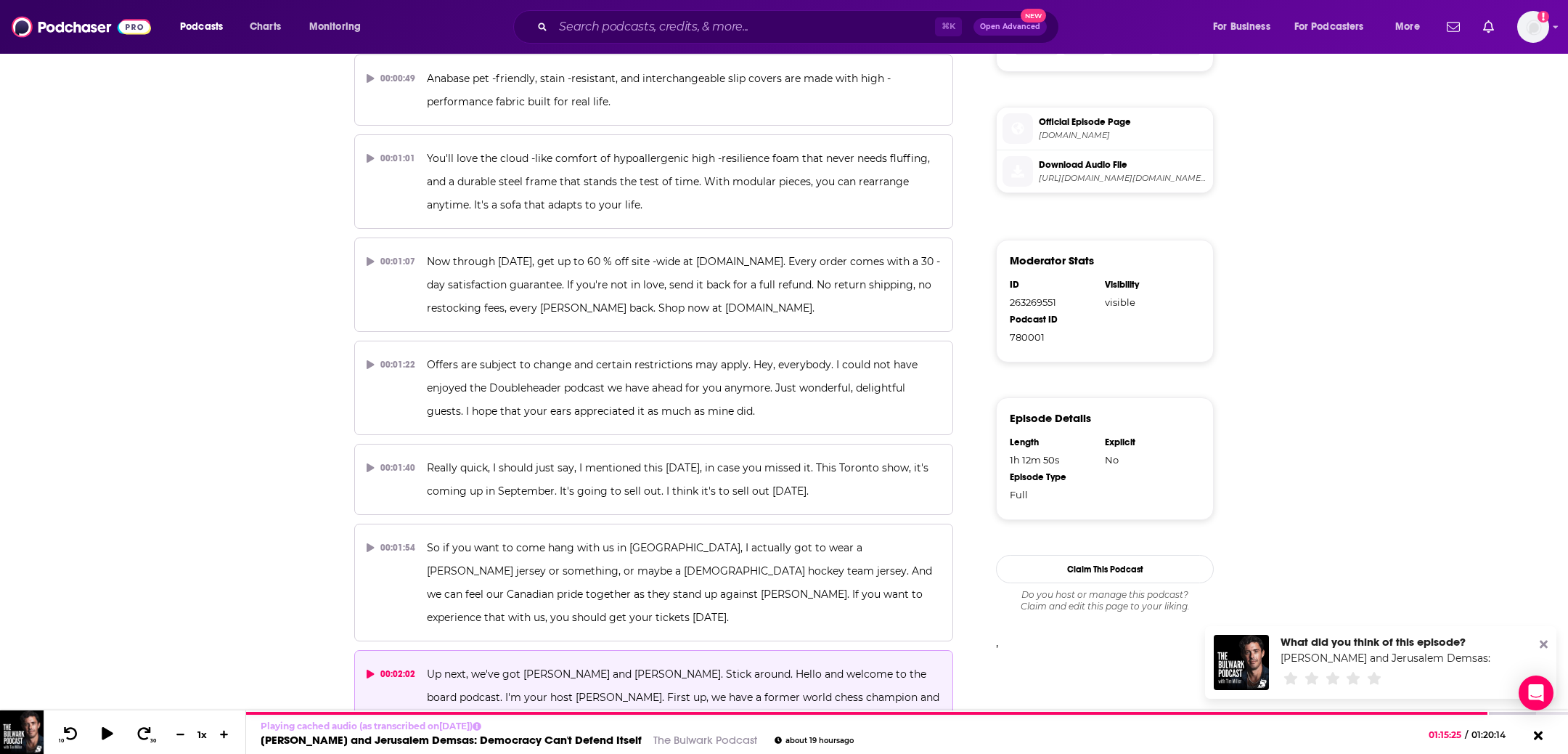
click at [406, 662] on div "00:02:02" at bounding box center [390, 674] width 48 height 23
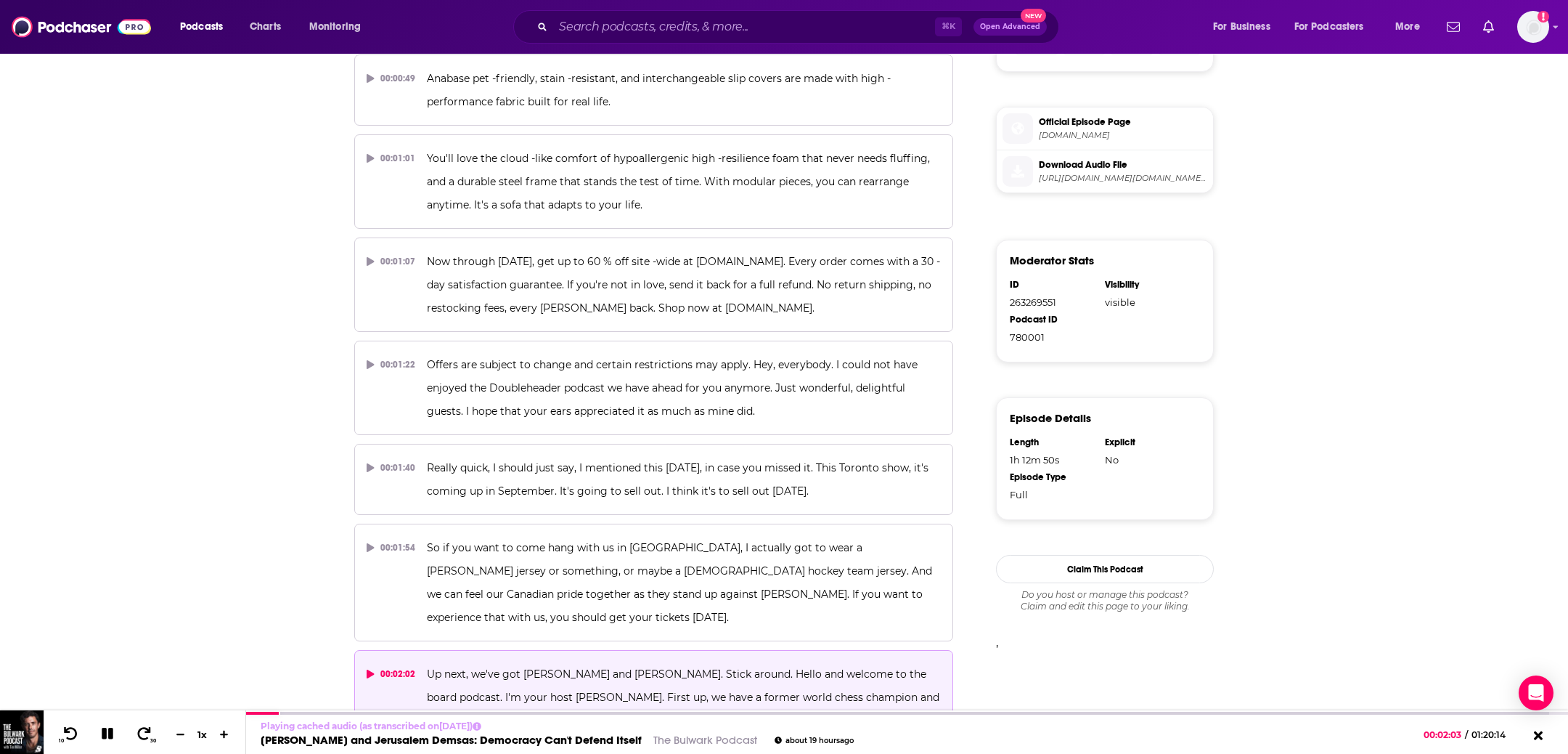
scroll to position [777, 0]
